Goal: Find specific page/section: Find specific page/section

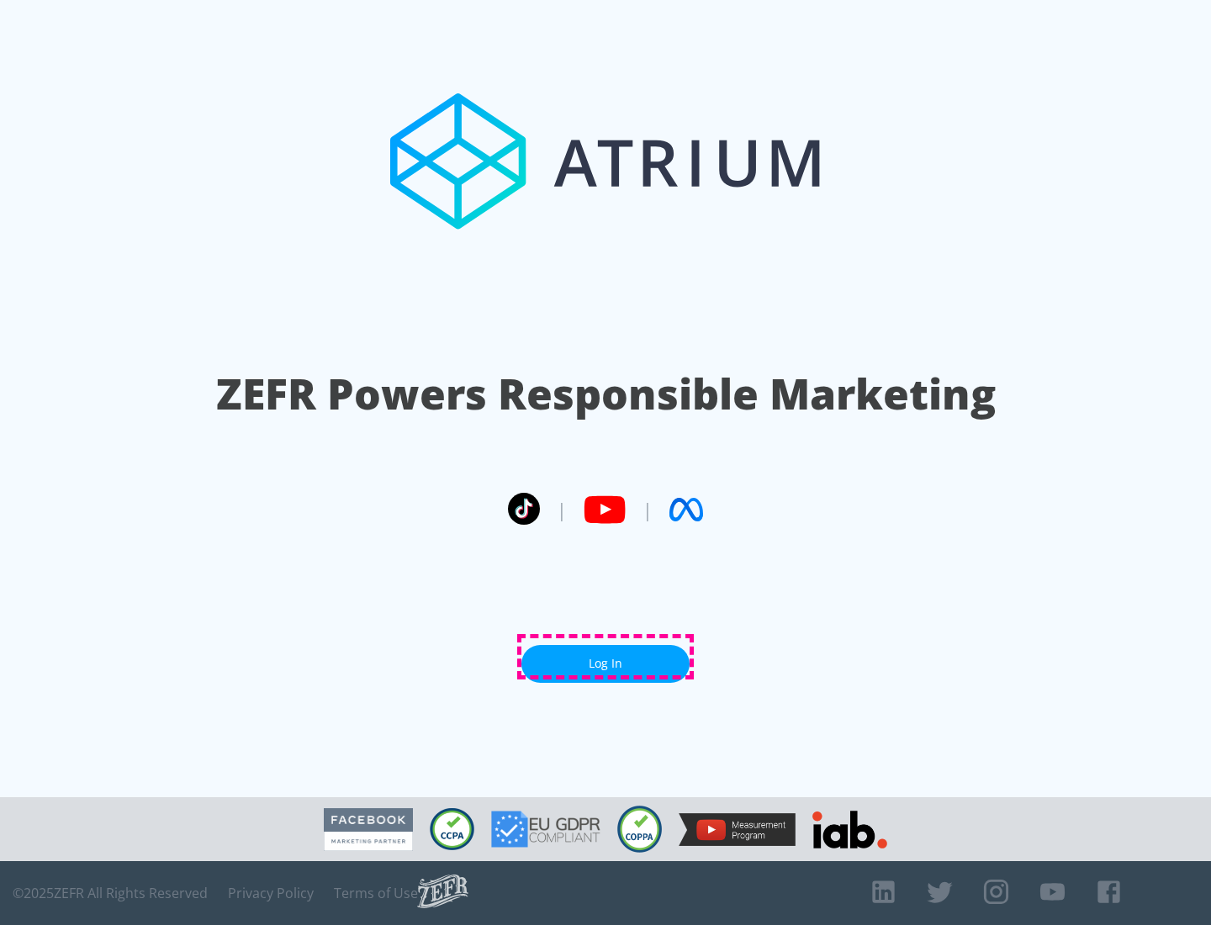
click at [606, 657] on link "Log In" at bounding box center [606, 664] width 168 height 38
